Goal: Task Accomplishment & Management: Complete application form

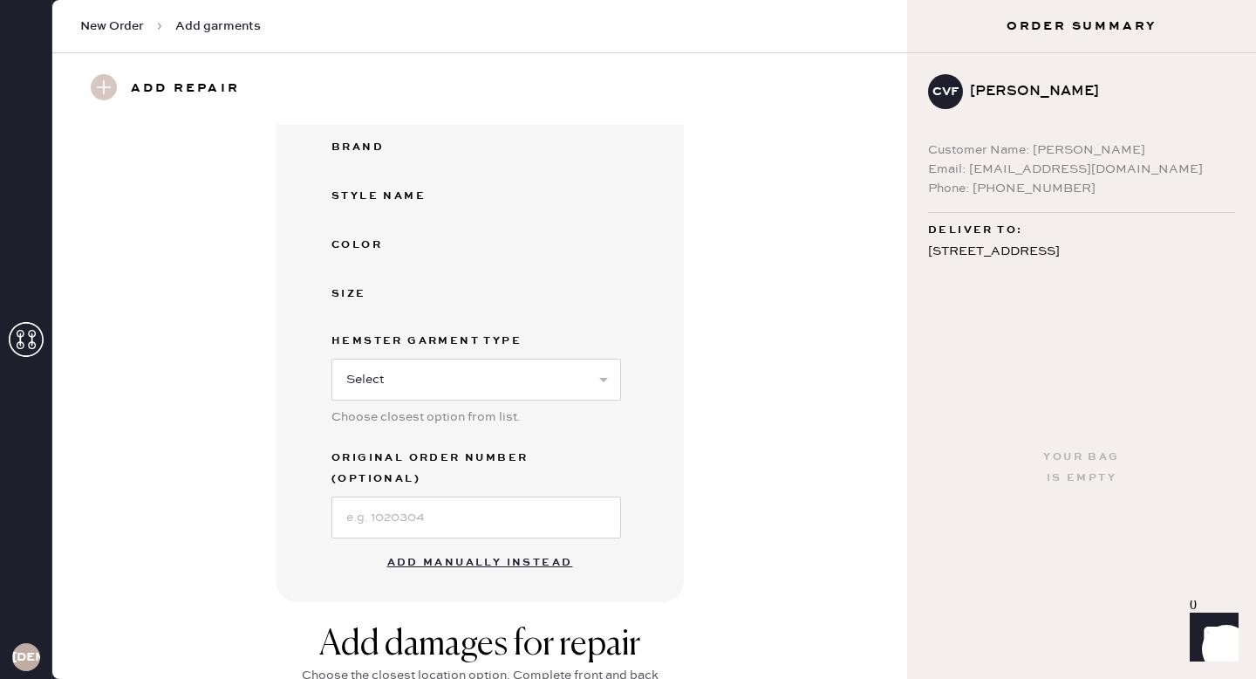
scroll to position [256, 0]
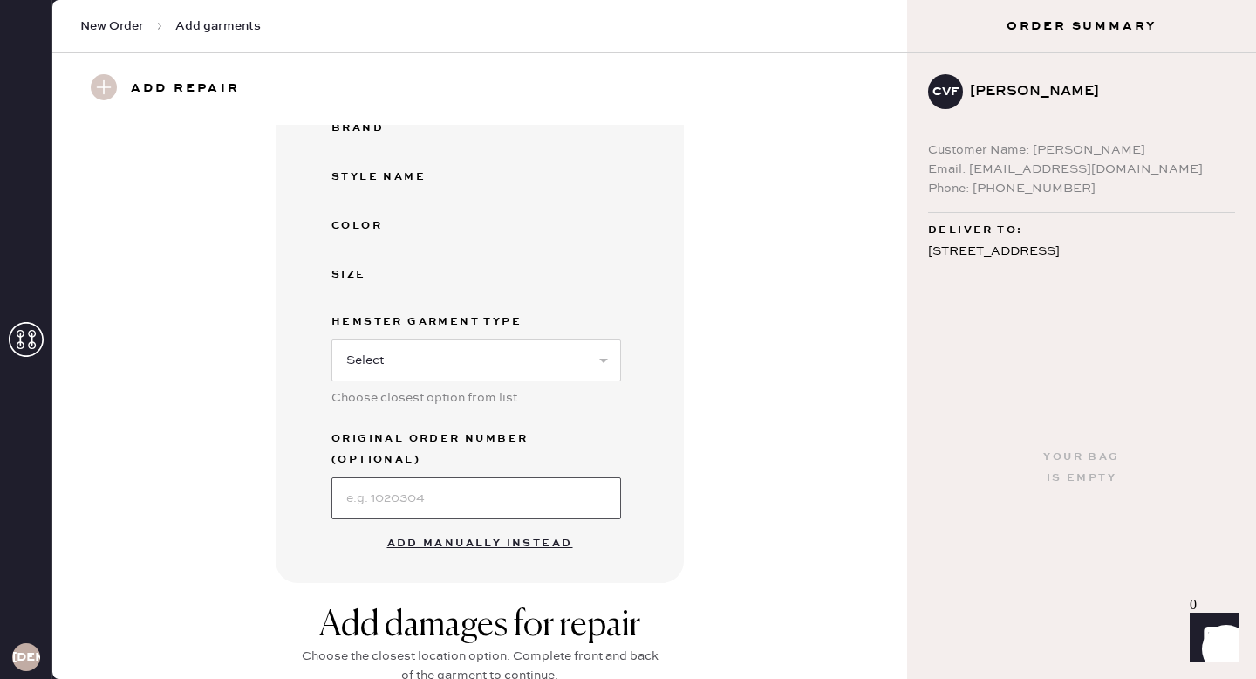
click at [483, 478] on input at bounding box center [477, 498] width 290 height 42
paste input "S01611148"
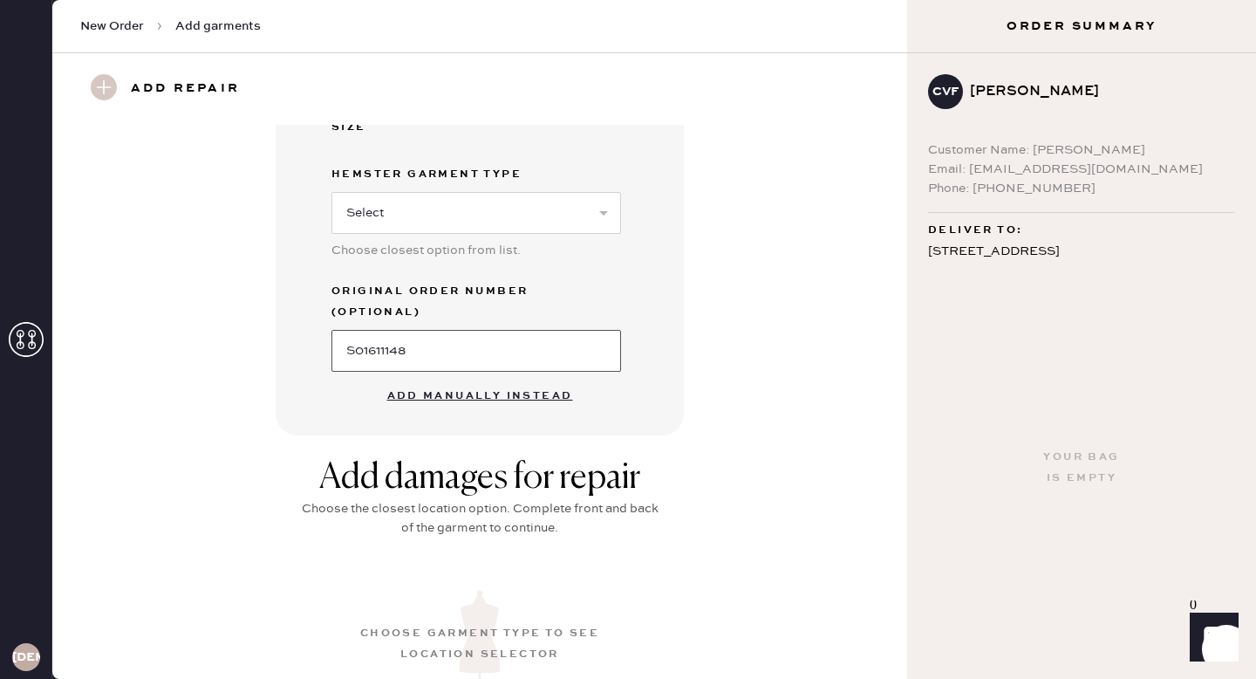
scroll to position [563, 0]
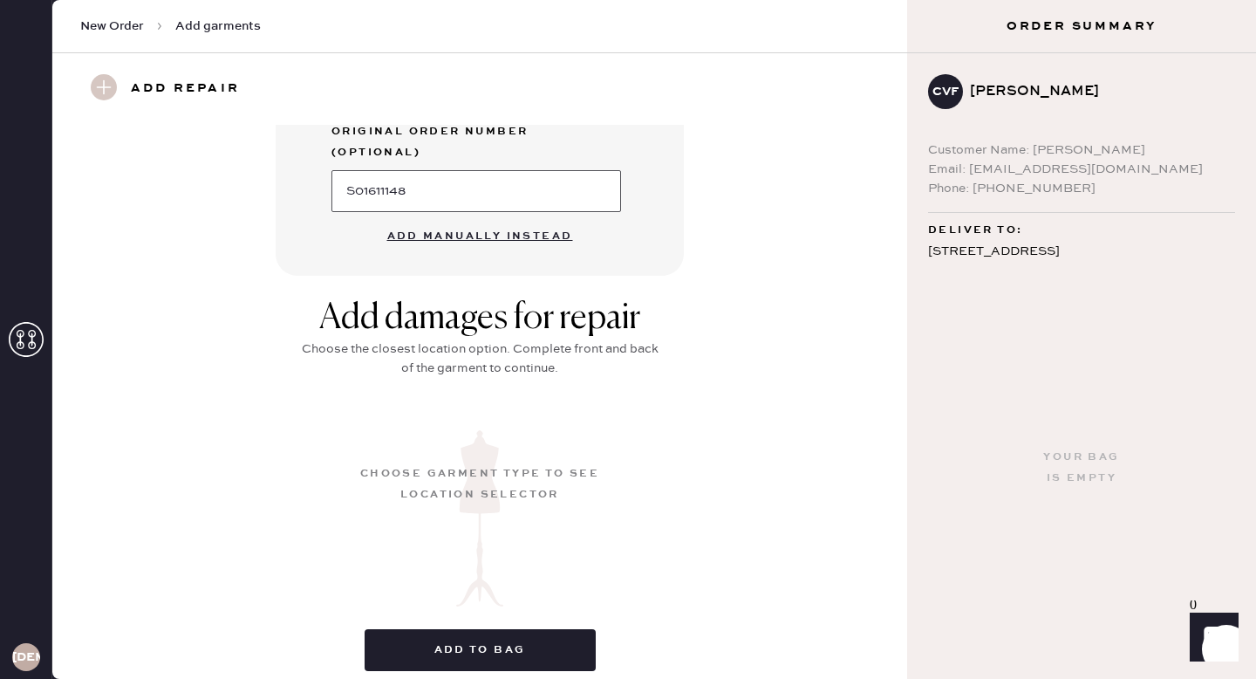
type input "S01611148"
click at [468, 219] on button "Add manually instead" at bounding box center [480, 236] width 207 height 35
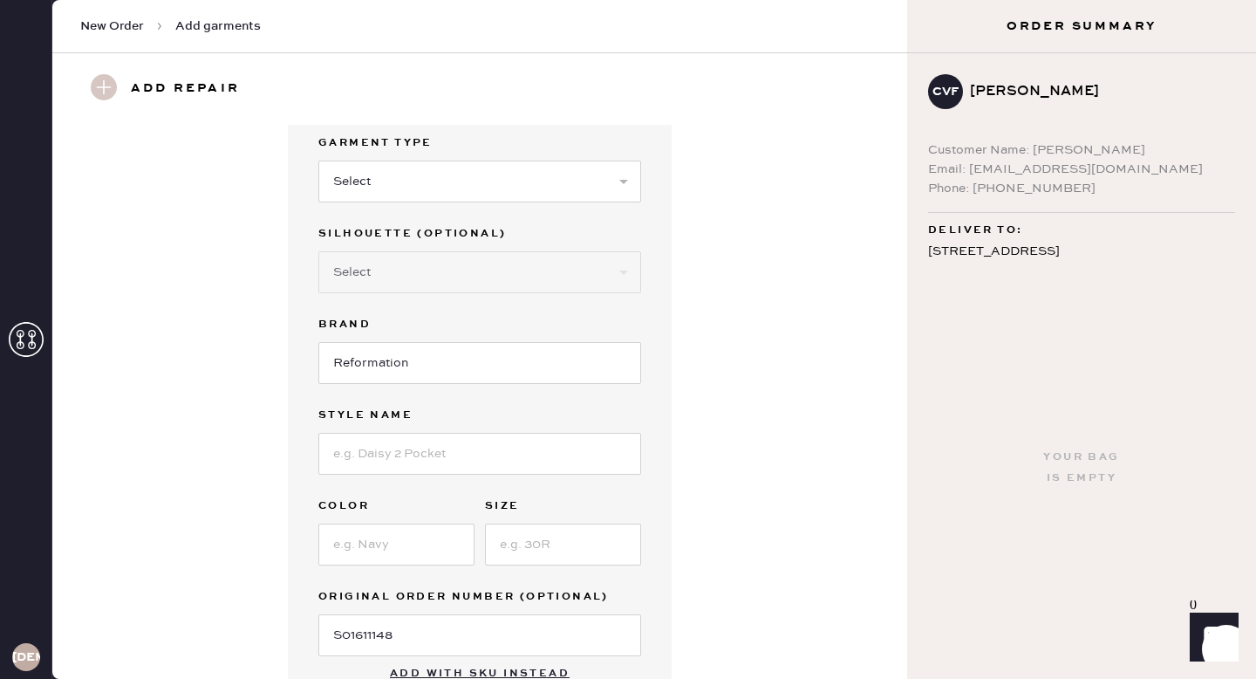
scroll to position [0, 0]
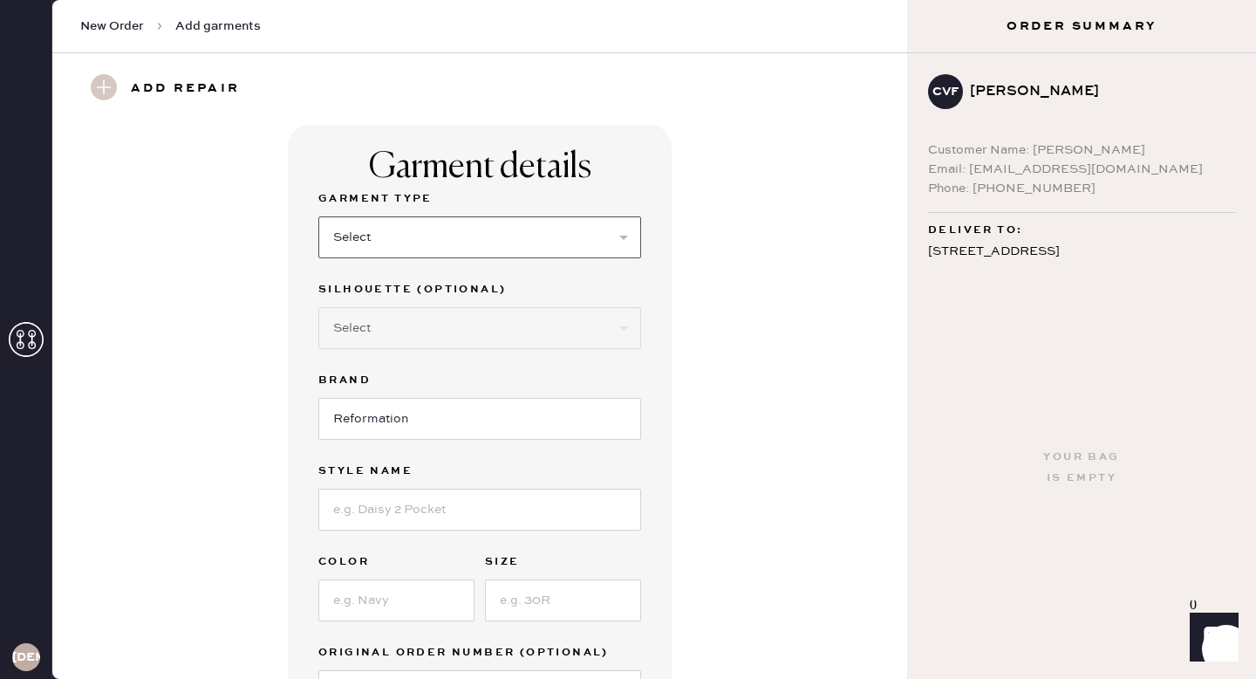
click at [409, 234] on select "Select Basic Skirt Jeans Leggings Pants Shorts Basic Sleeved Dress Basic Sleeve…" at bounding box center [479, 237] width 323 height 42
select select "15"
click at [318, 216] on select "Select Basic Skirt Jeans Leggings Pants Shorts Basic Sleeved Dress Basic Sleeve…" at bounding box center [479, 237] width 323 height 42
click at [418, 336] on select "Select Crop top Full Length Other" at bounding box center [479, 328] width 323 height 42
select select "70"
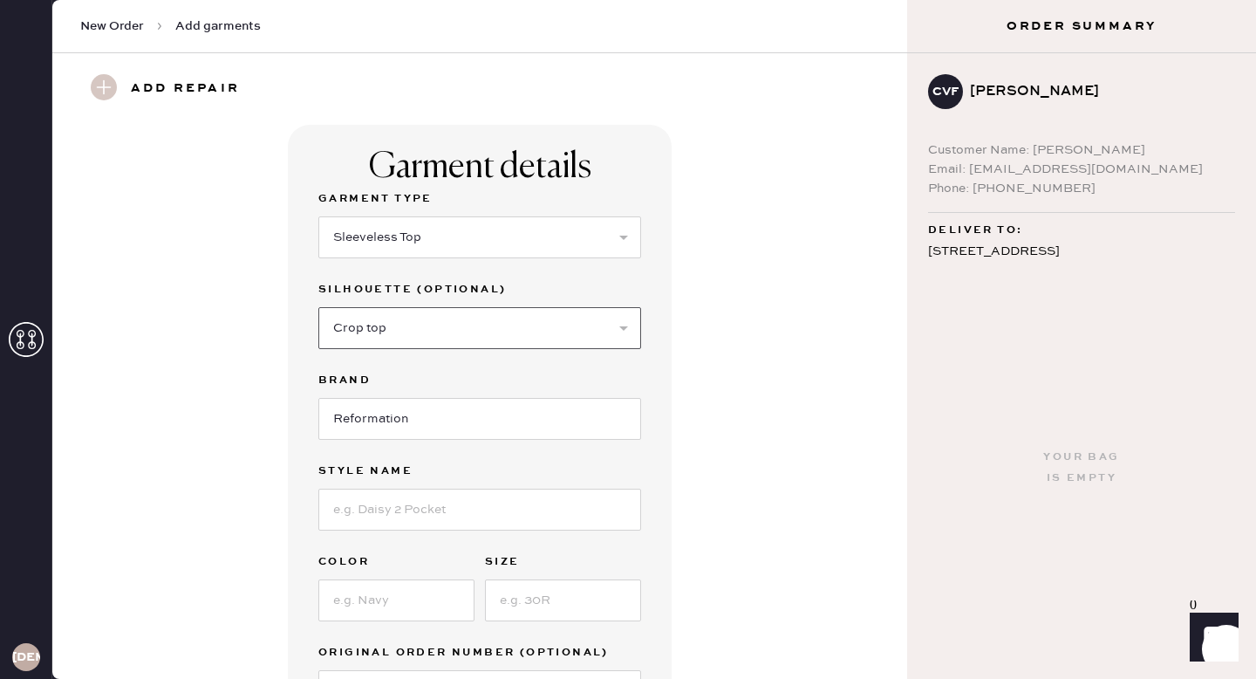
click at [318, 307] on select "Select Crop top Full Length Other" at bounding box center [479, 328] width 323 height 42
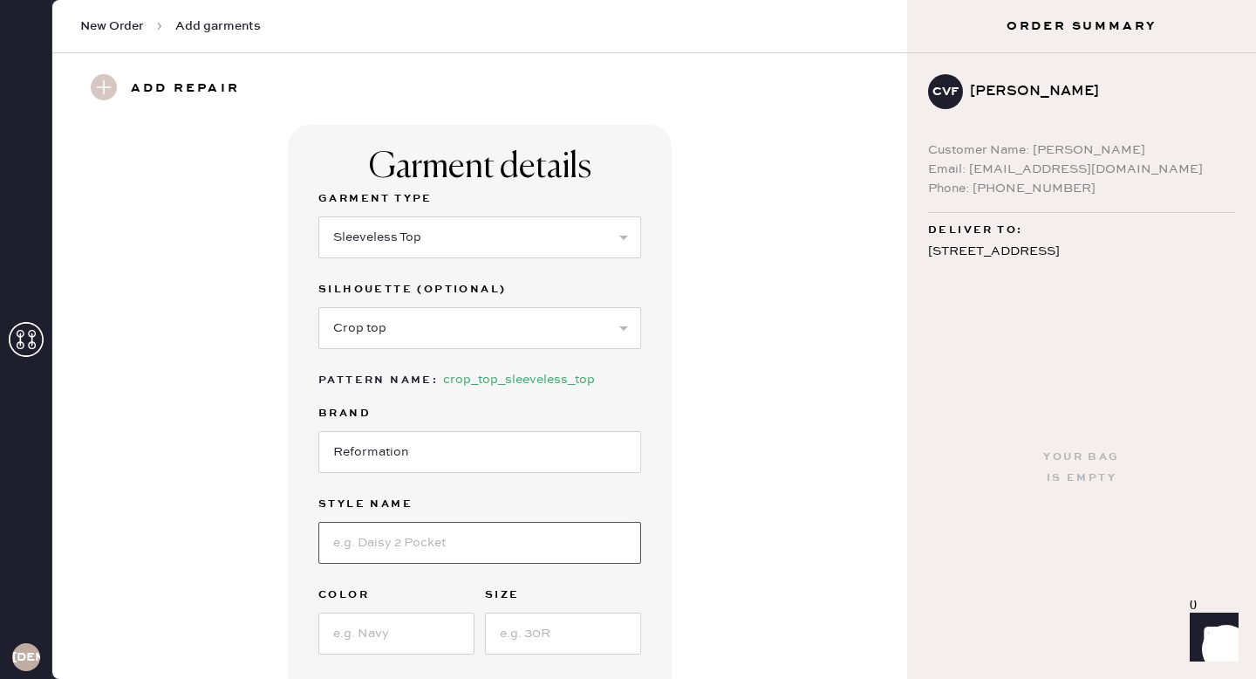
click at [408, 548] on input at bounding box center [479, 543] width 323 height 42
type input "Overland Linen Top"
click at [432, 623] on input at bounding box center [396, 634] width 156 height 42
type input "Zucchini"
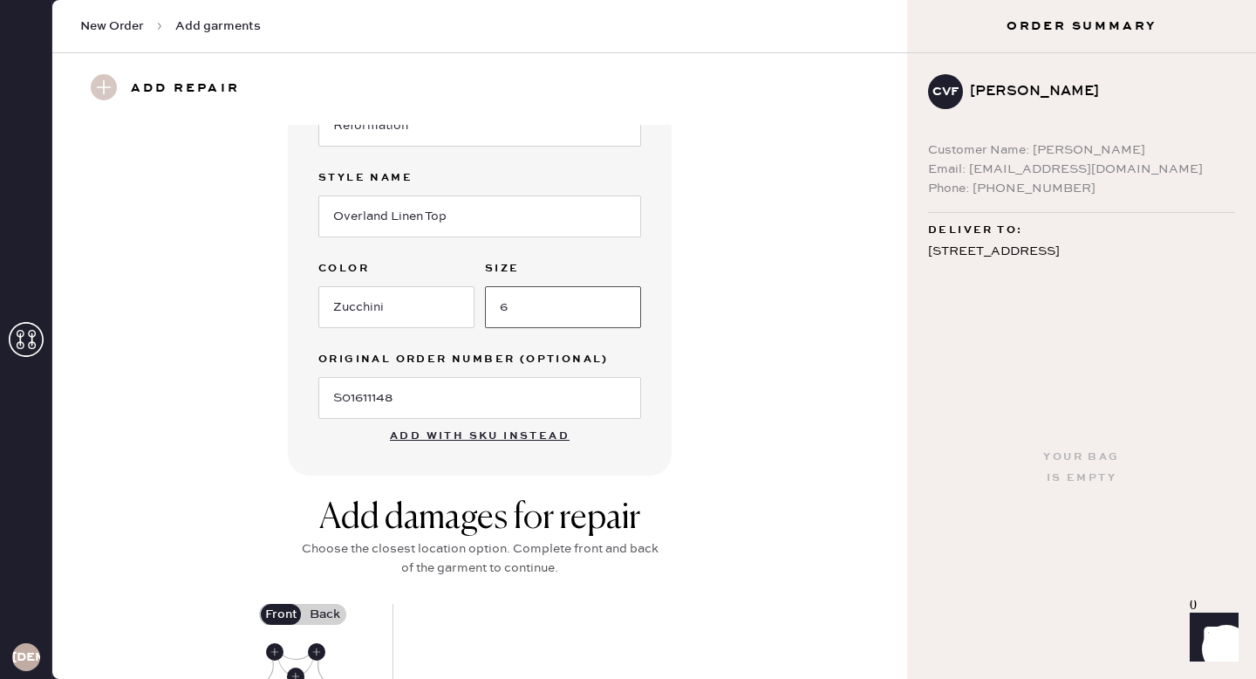
scroll to position [598, 0]
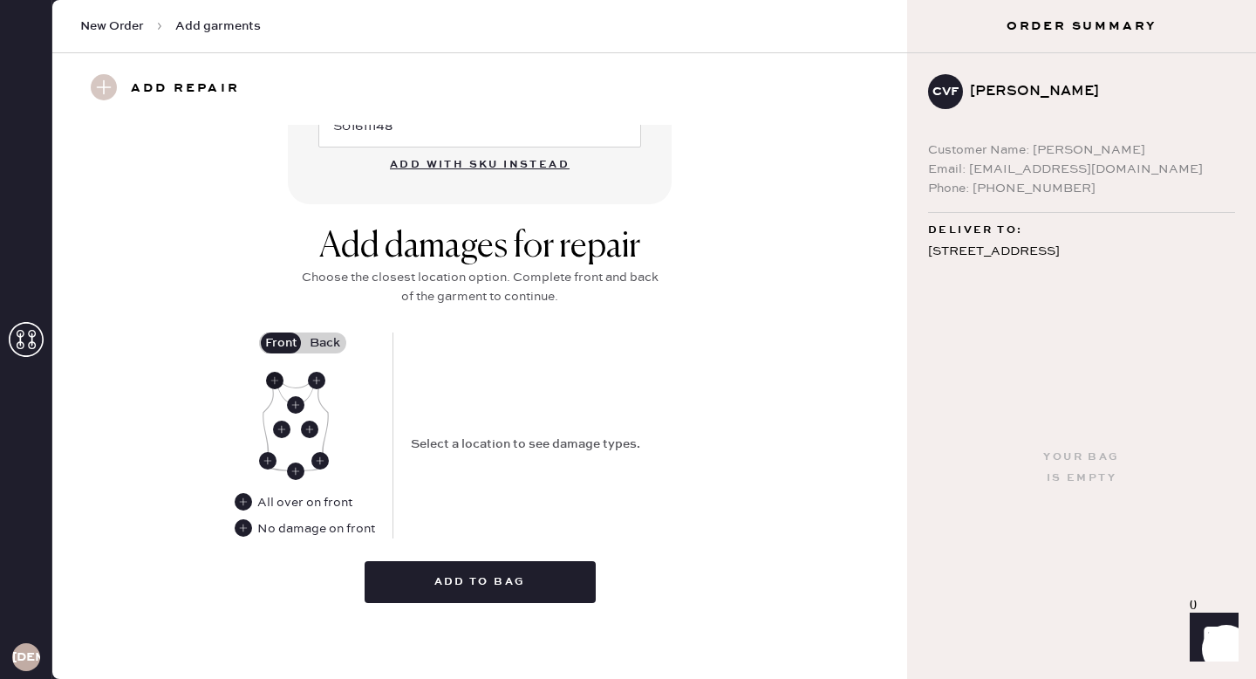
type input "6"
click at [272, 385] on use at bounding box center [274, 380] width 17 height 17
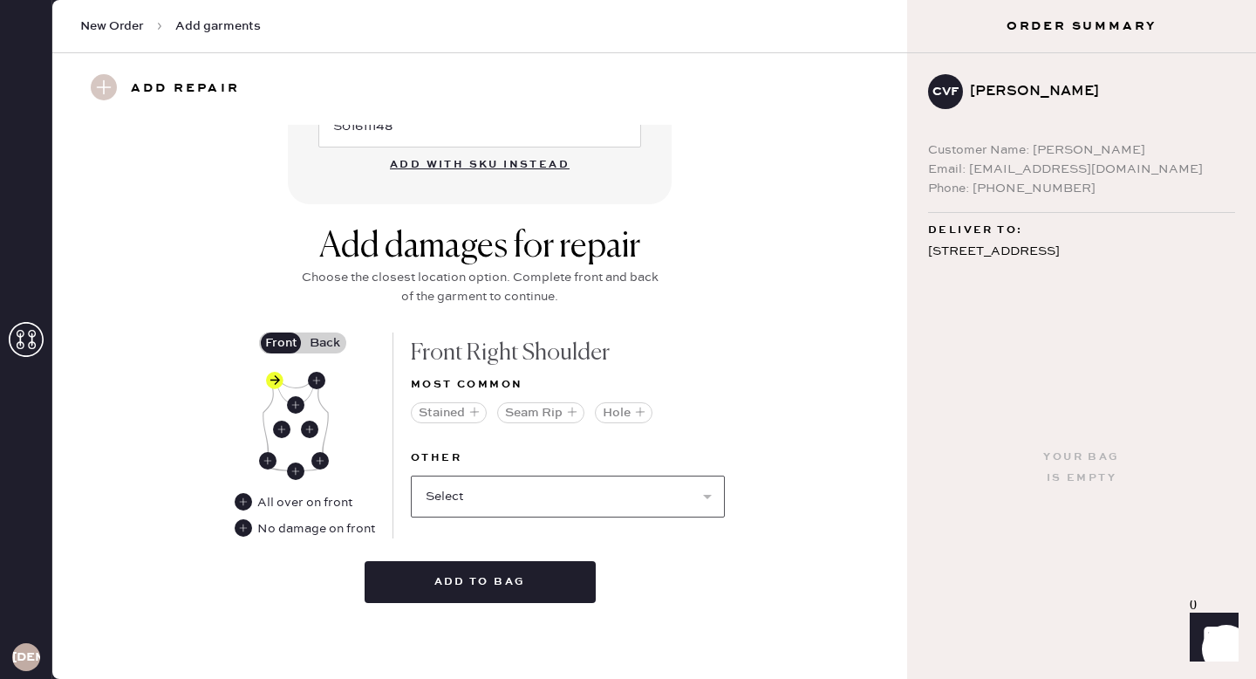
click at [472, 489] on select "Select Broken / Ripped Hem Broken Beads Broken Belt Loop Broken Button Broken C…" at bounding box center [568, 497] width 314 height 42
select select "1506"
click at [411, 476] on select "Select Broken / Ripped Hem Broken Beads Broken Belt Loop Broken Button Broken C…" at bounding box center [568, 497] width 314 height 42
select select
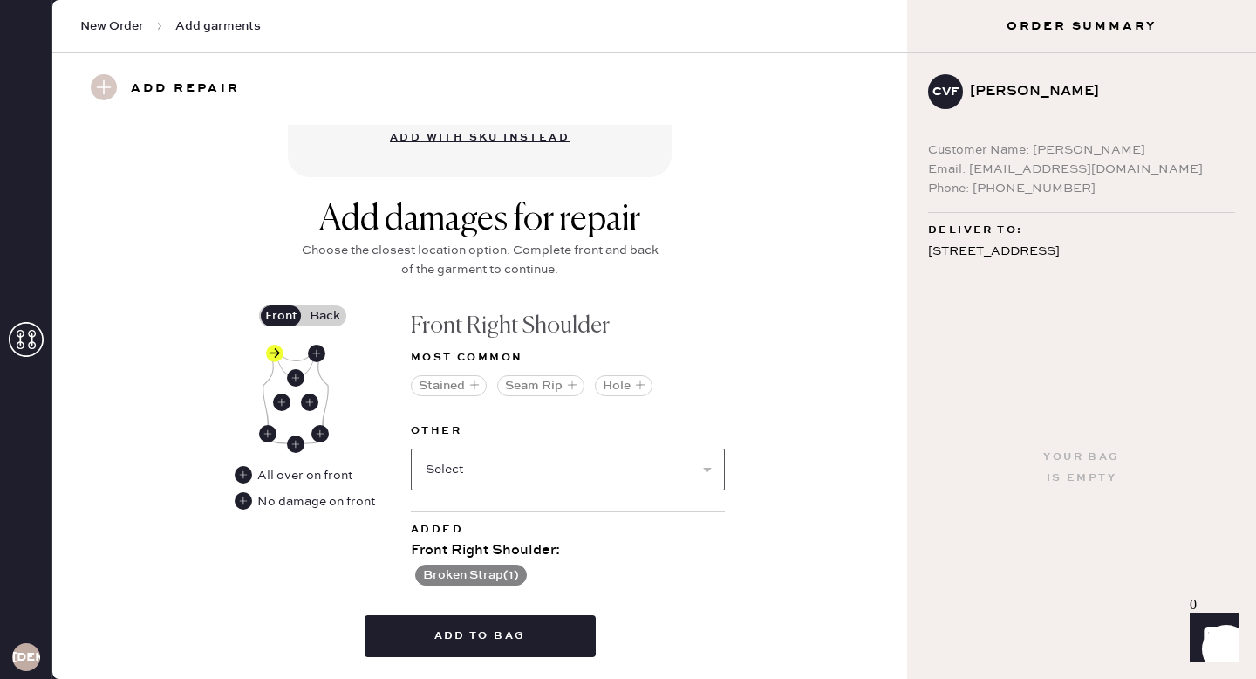
scroll to position [641, 0]
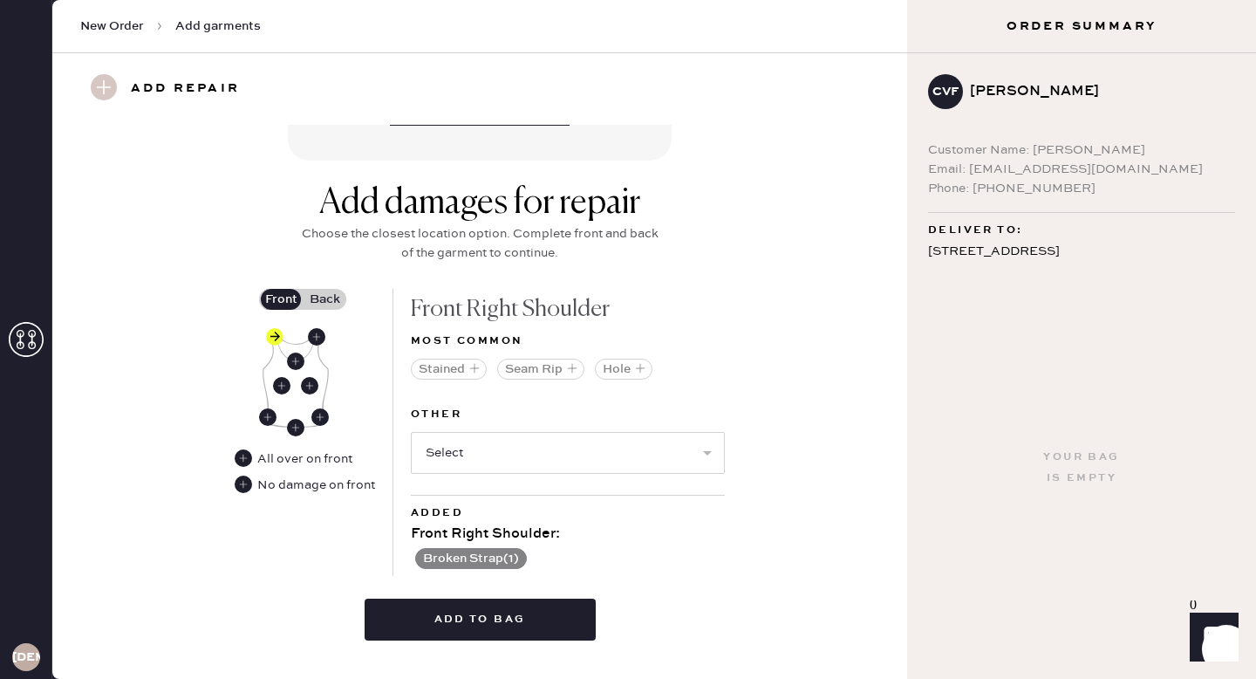
click at [332, 294] on label "Back" at bounding box center [325, 299] width 44 height 21
click at [325, 299] on input "Back" at bounding box center [325, 299] width 0 height 0
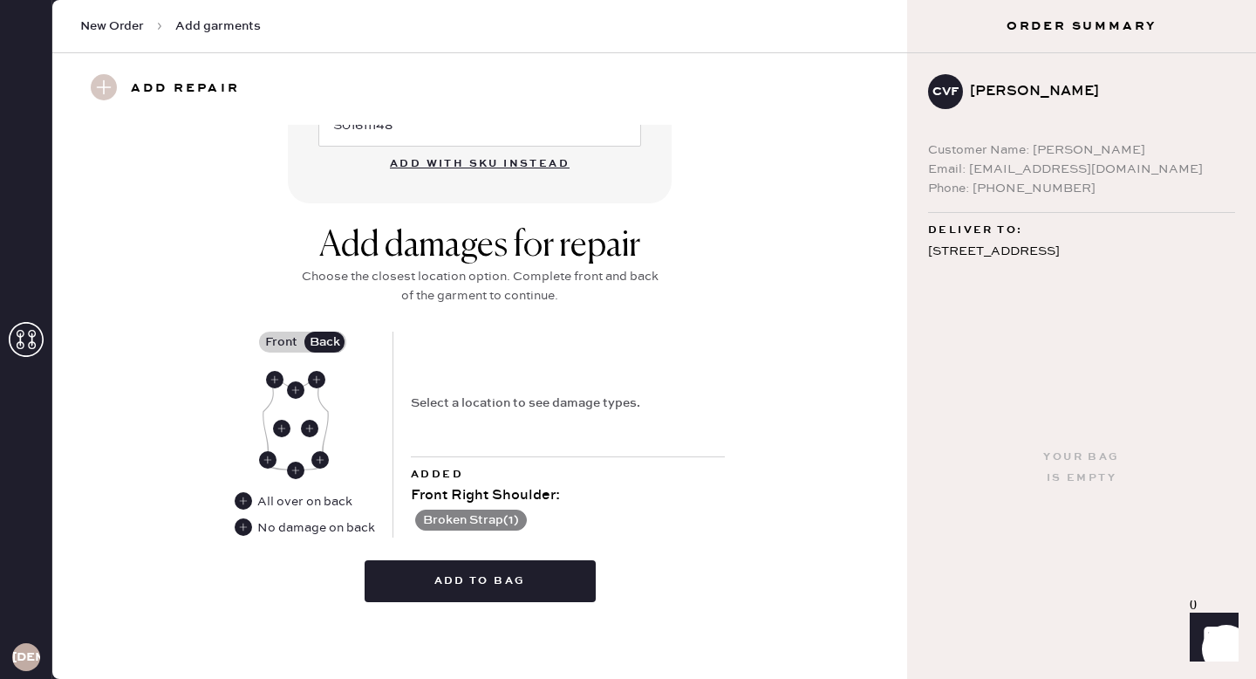
scroll to position [598, 0]
click at [311, 528] on div "No damage on back" at bounding box center [316, 528] width 118 height 19
click at [244, 528] on use at bounding box center [243, 527] width 17 height 17
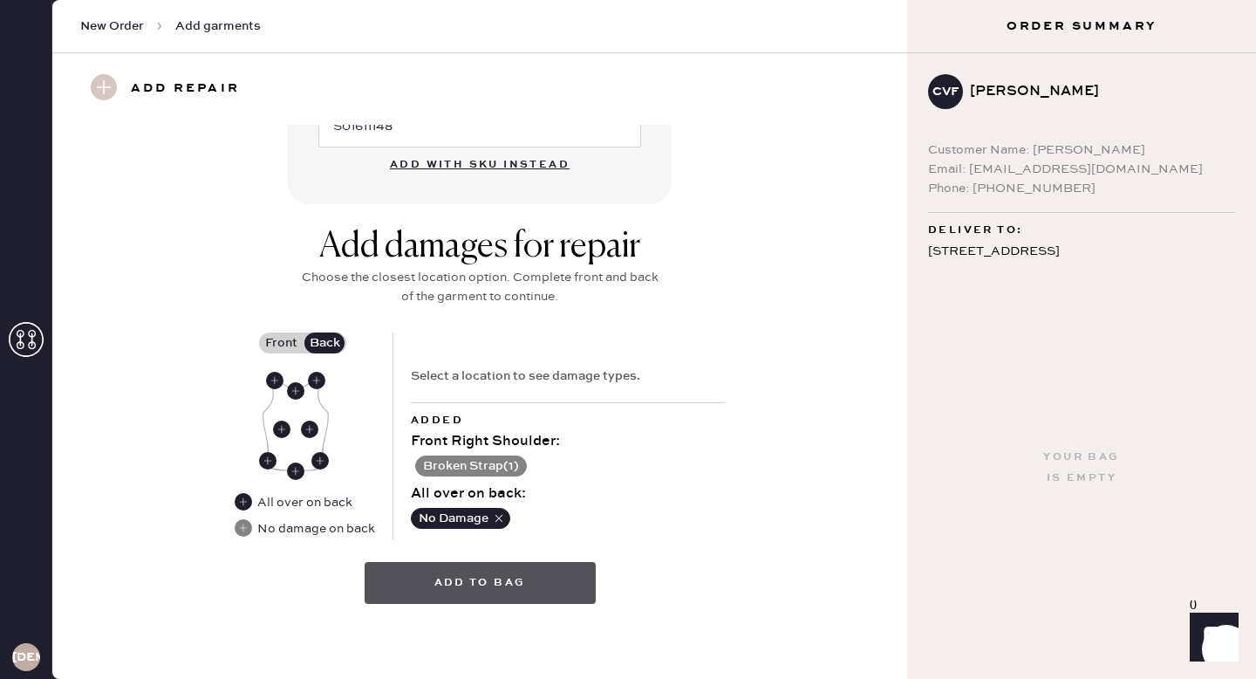
click at [503, 580] on button "Add to bag" at bounding box center [480, 583] width 231 height 42
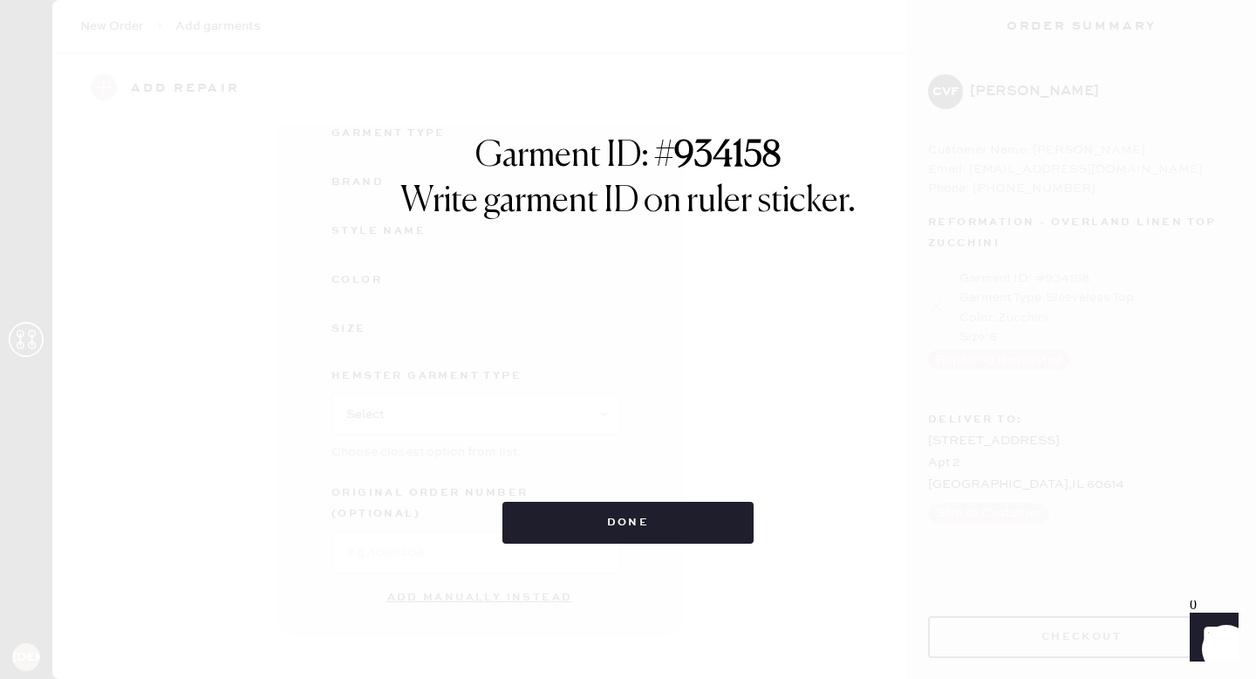
scroll to position [180, 0]
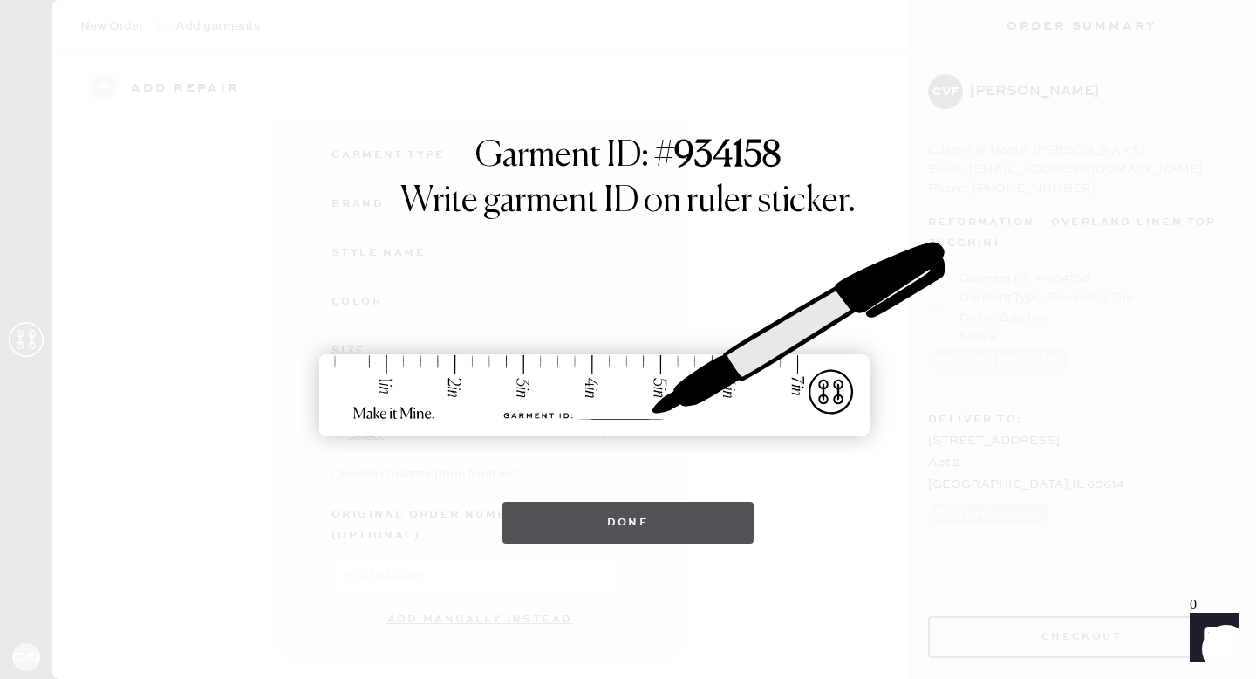
click at [674, 518] on button "Done" at bounding box center [629, 523] width 252 height 42
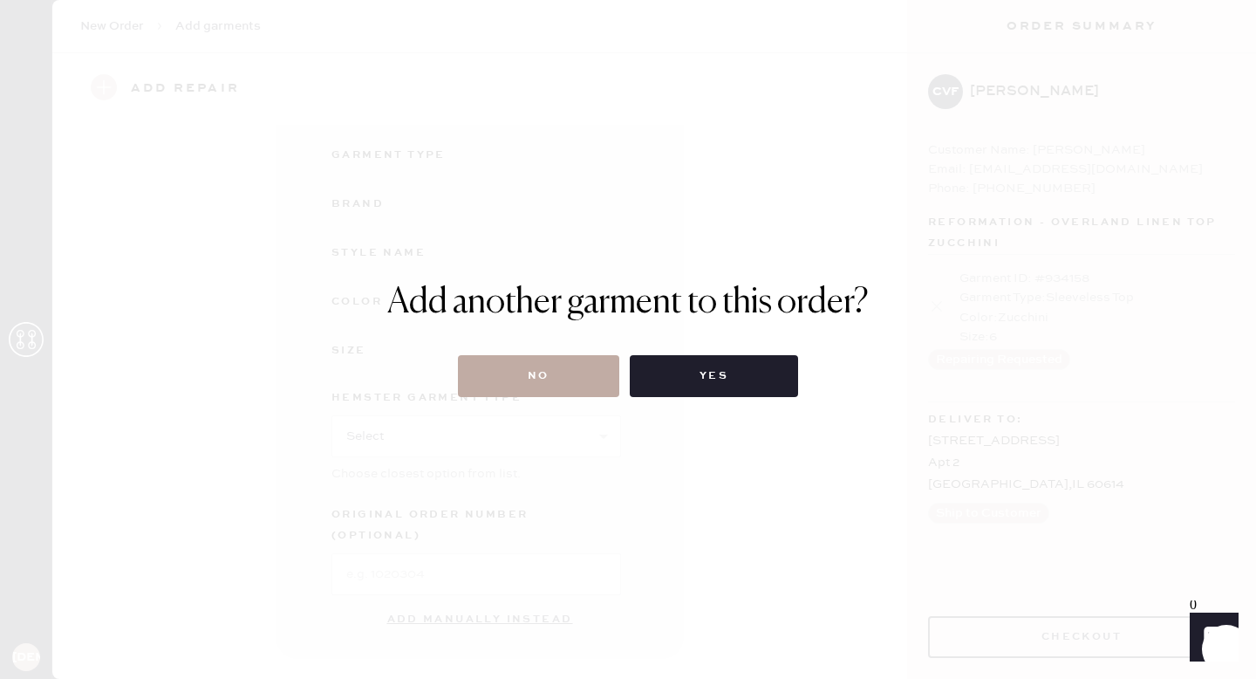
click at [560, 373] on button "No" at bounding box center [538, 376] width 161 height 42
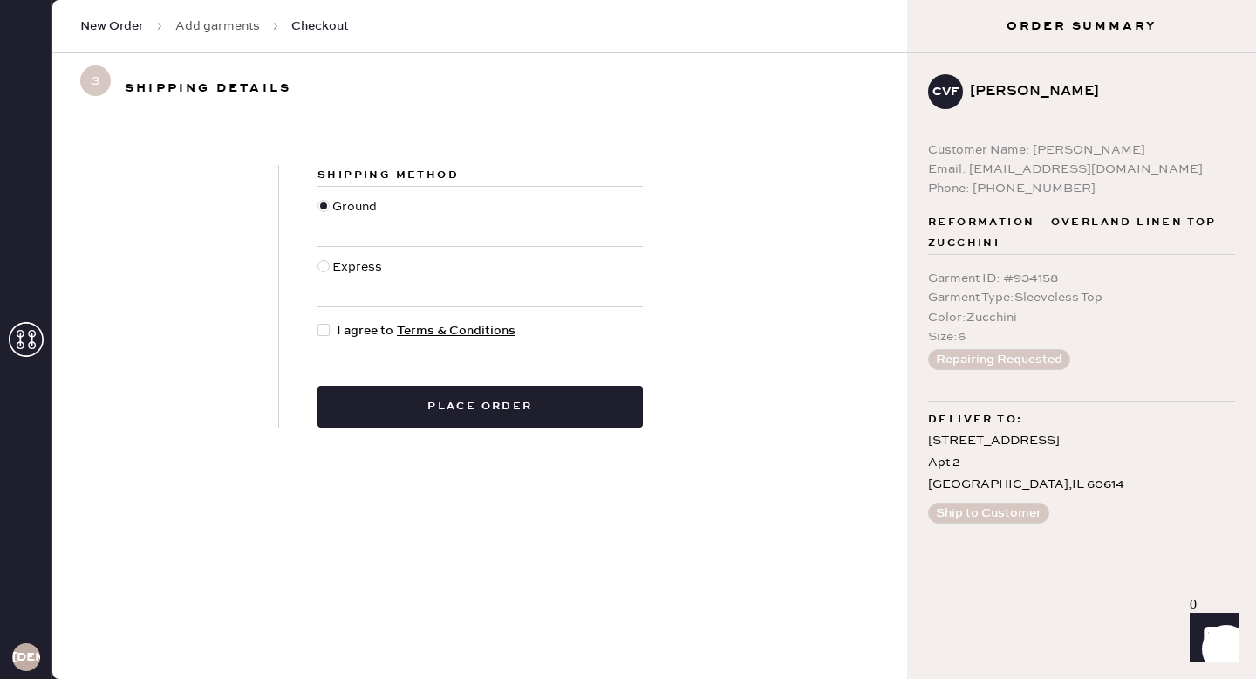
click at [329, 324] on div at bounding box center [324, 330] width 12 height 12
click at [318, 322] on input "I agree to Terms & Conditions" at bounding box center [318, 321] width 1 height 1
checkbox input "true"
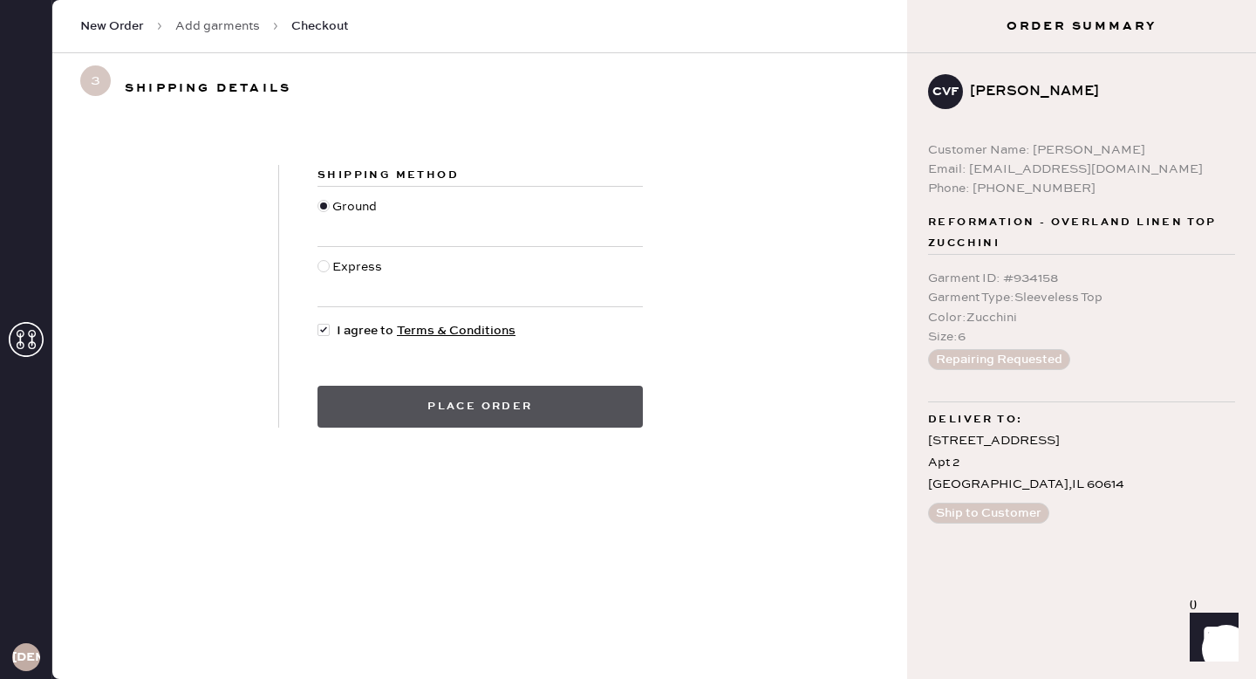
click at [400, 401] on button "Place order" at bounding box center [480, 407] width 325 height 42
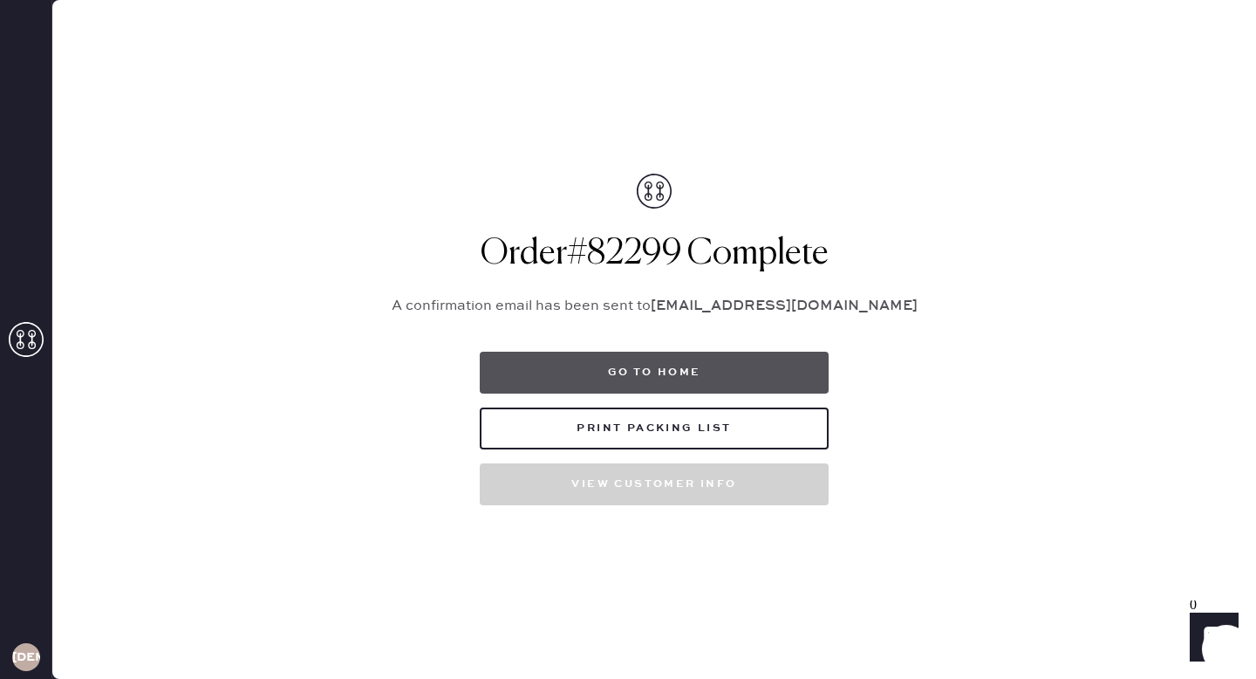
click at [726, 373] on button "Go to home" at bounding box center [654, 373] width 349 height 42
